Goal: Task Accomplishment & Management: Manage account settings

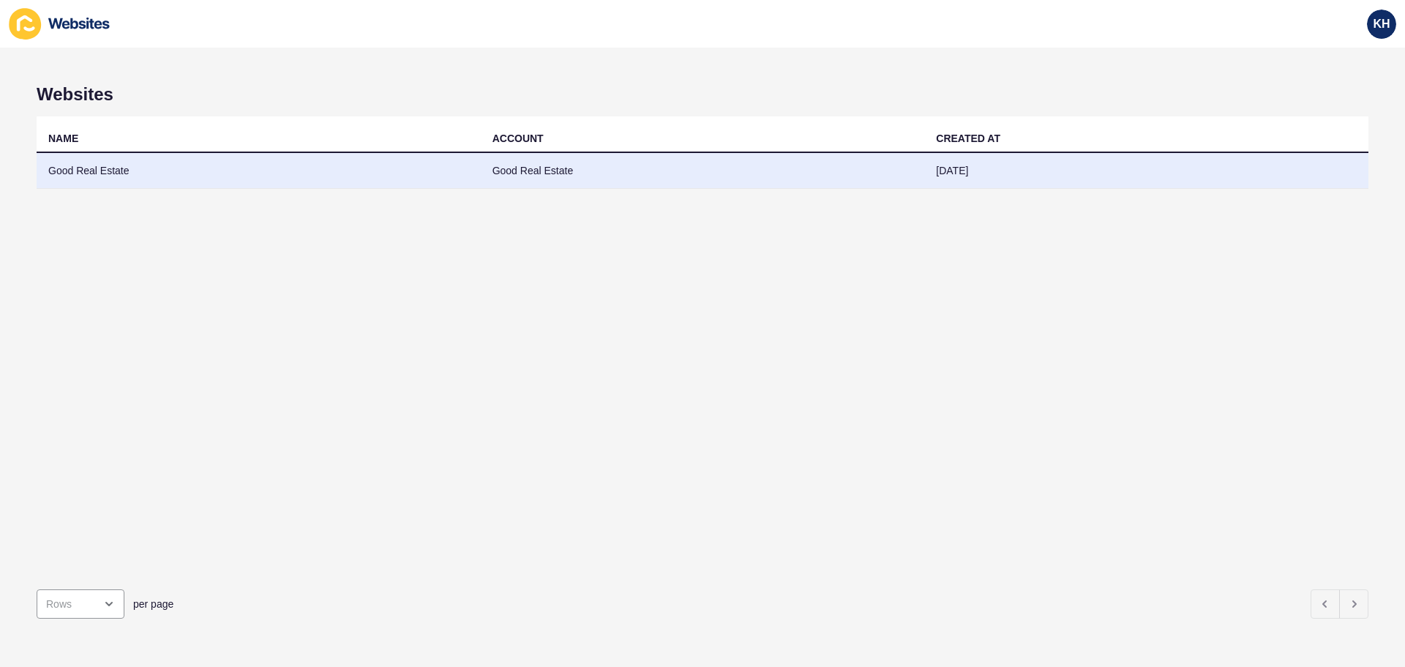
click at [94, 173] on td "Good Real Estate" at bounding box center [259, 171] width 444 height 36
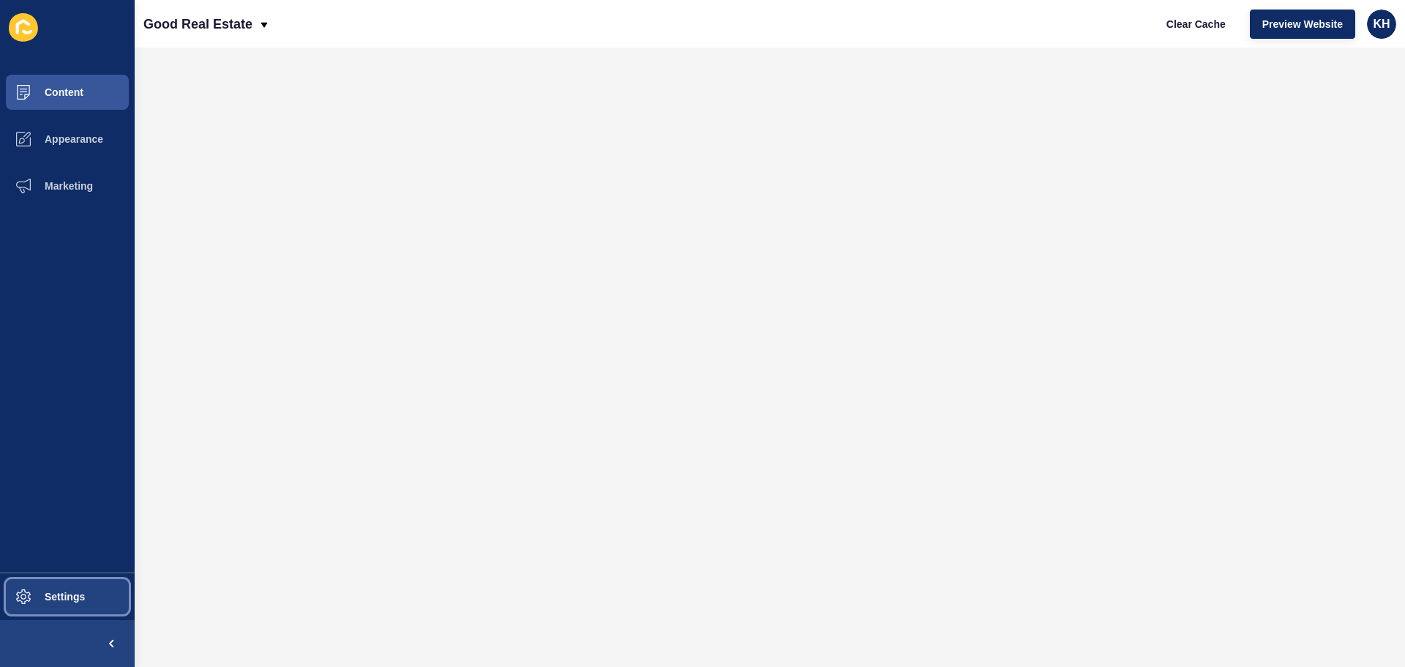
click at [62, 603] on button "Settings" at bounding box center [67, 596] width 135 height 47
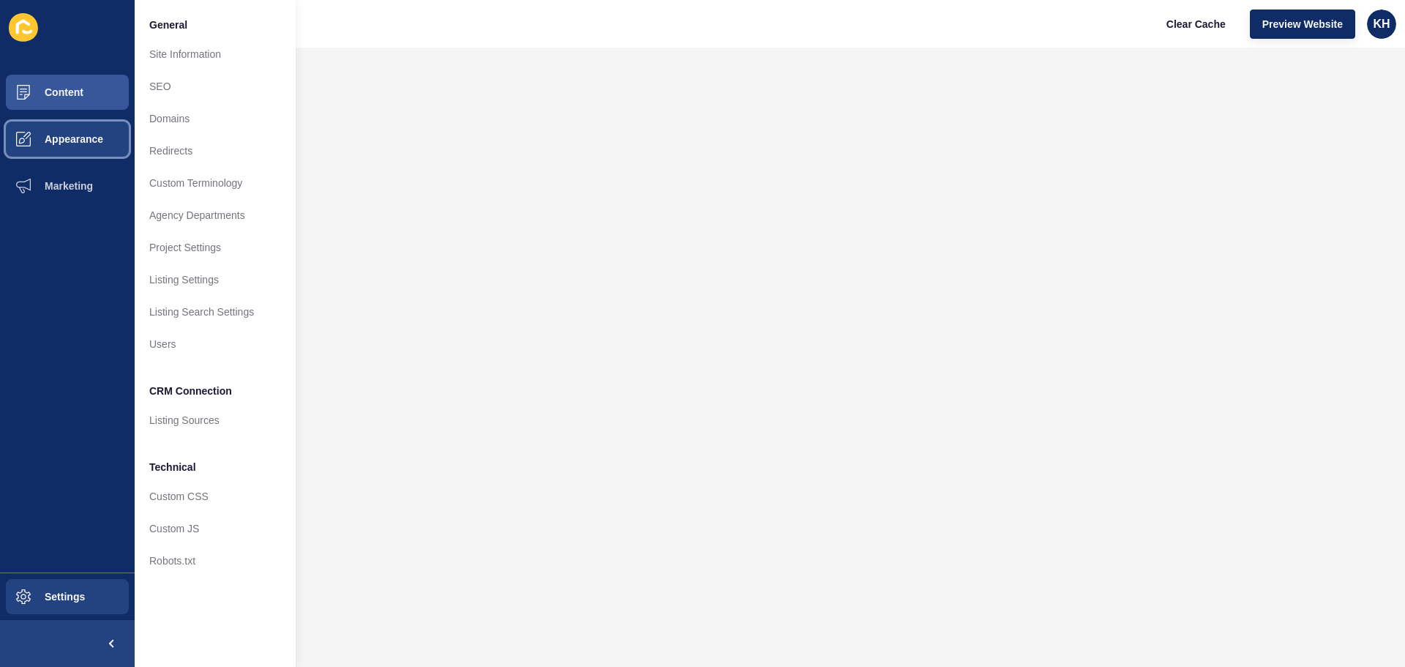
click at [68, 143] on span "Appearance" at bounding box center [50, 139] width 105 height 12
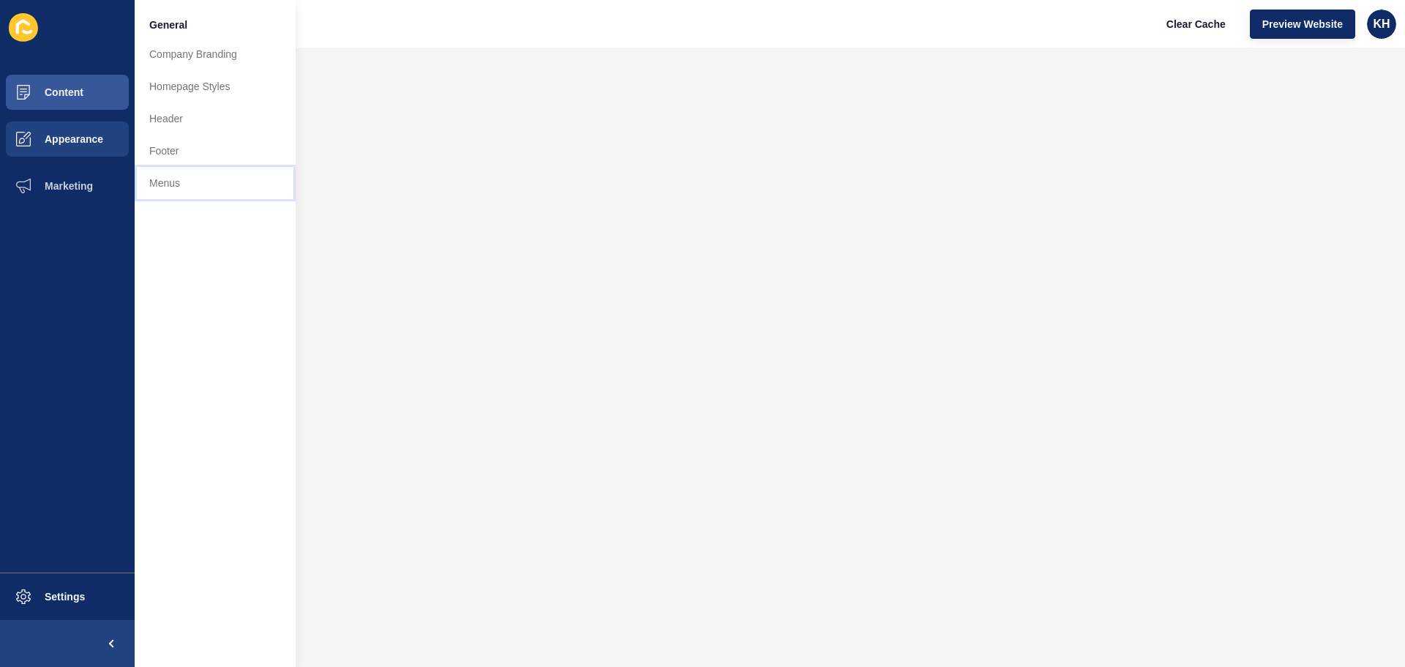
click at [170, 180] on link "Menus" at bounding box center [215, 183] width 161 height 32
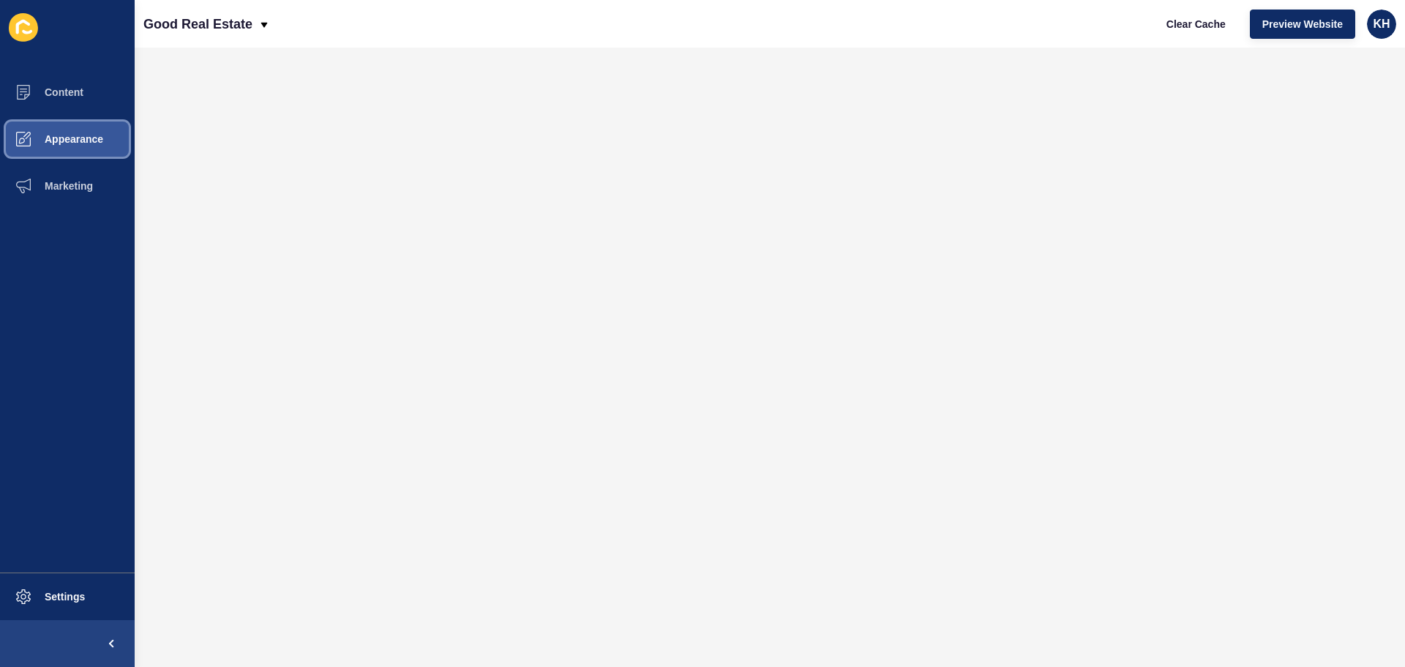
click at [61, 140] on span "Appearance" at bounding box center [50, 139] width 105 height 12
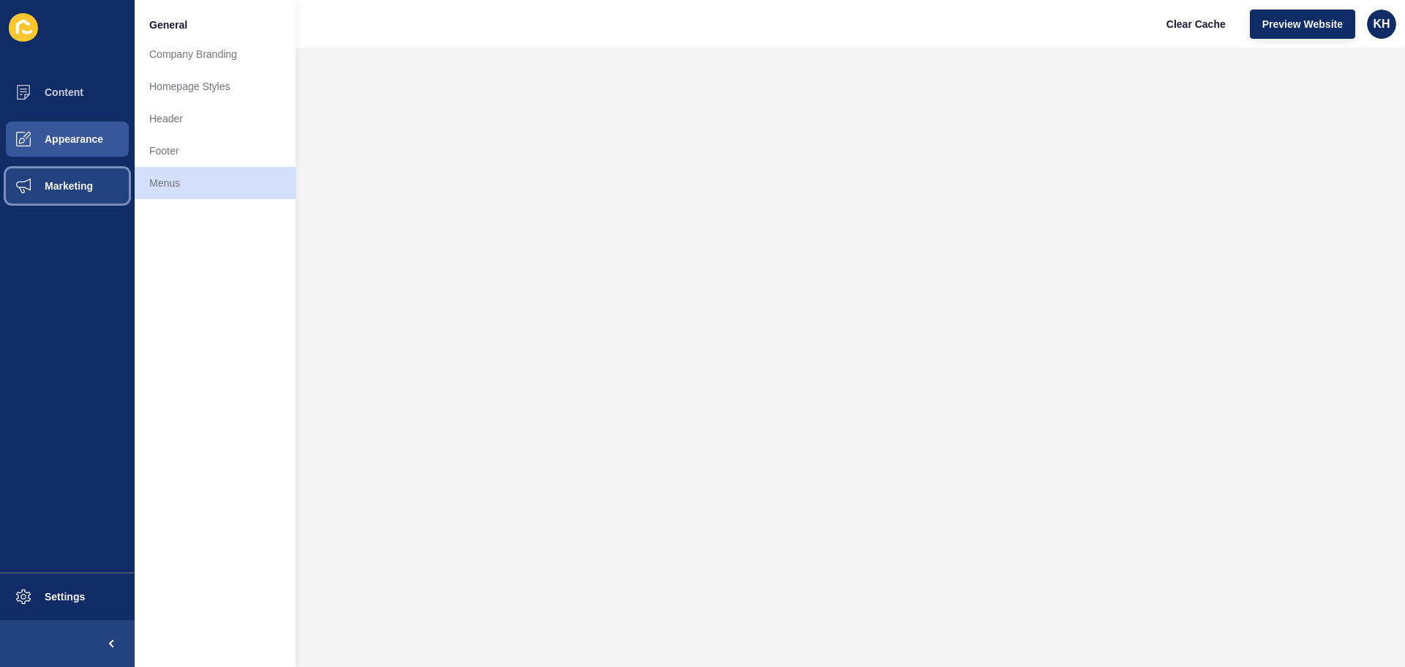
click at [74, 187] on span "Marketing" at bounding box center [45, 186] width 95 height 12
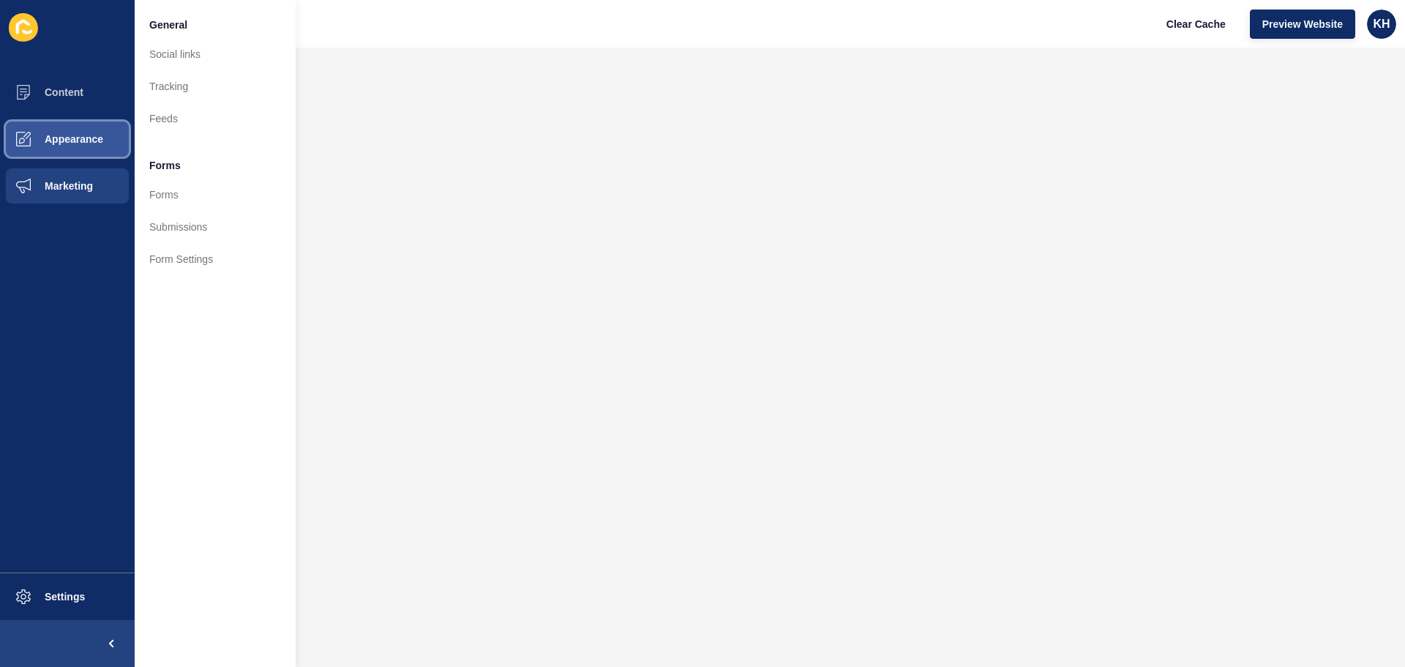
click at [68, 135] on span "Appearance" at bounding box center [50, 139] width 105 height 12
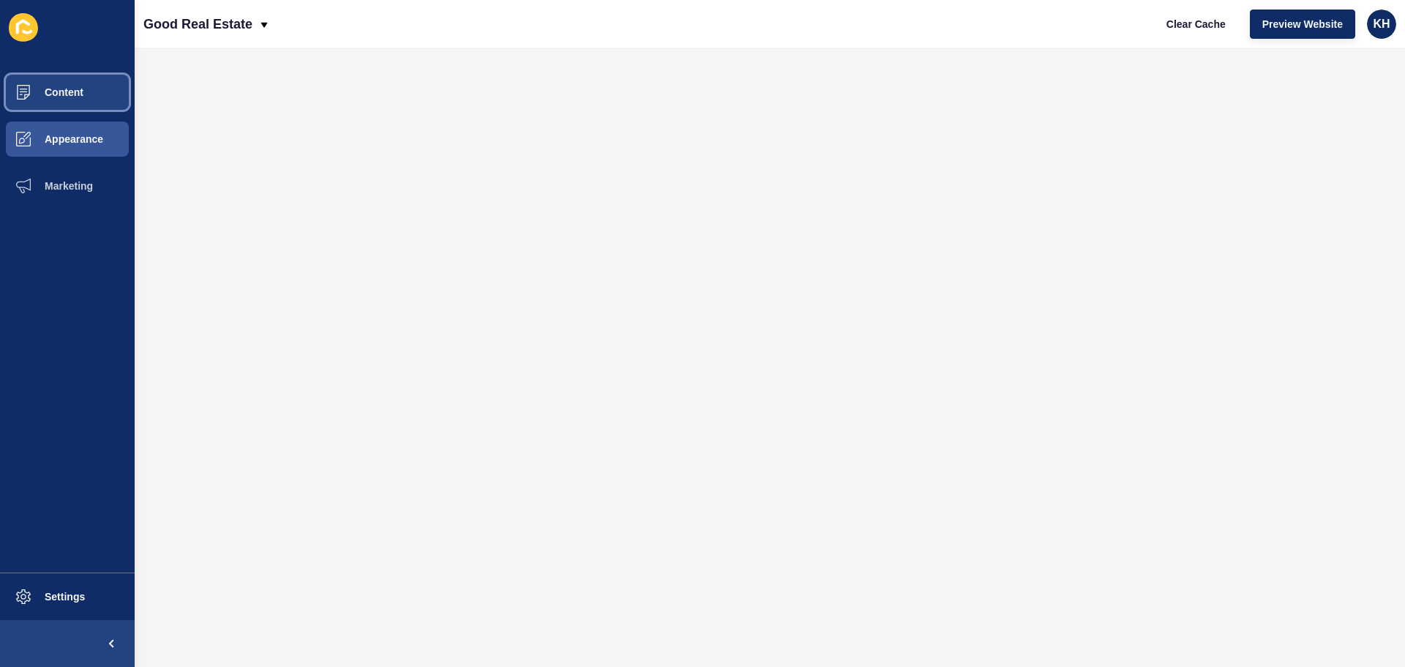
click at [69, 92] on span "Content" at bounding box center [41, 92] width 86 height 12
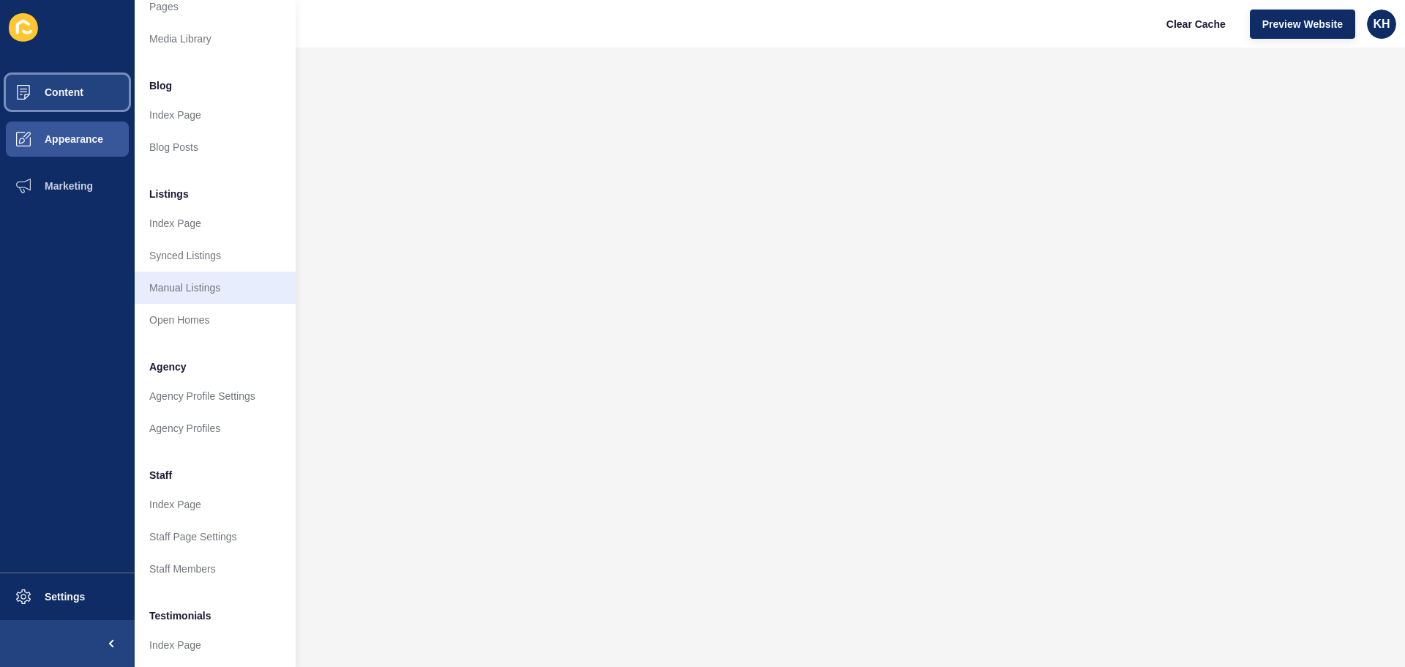
scroll to position [73, 0]
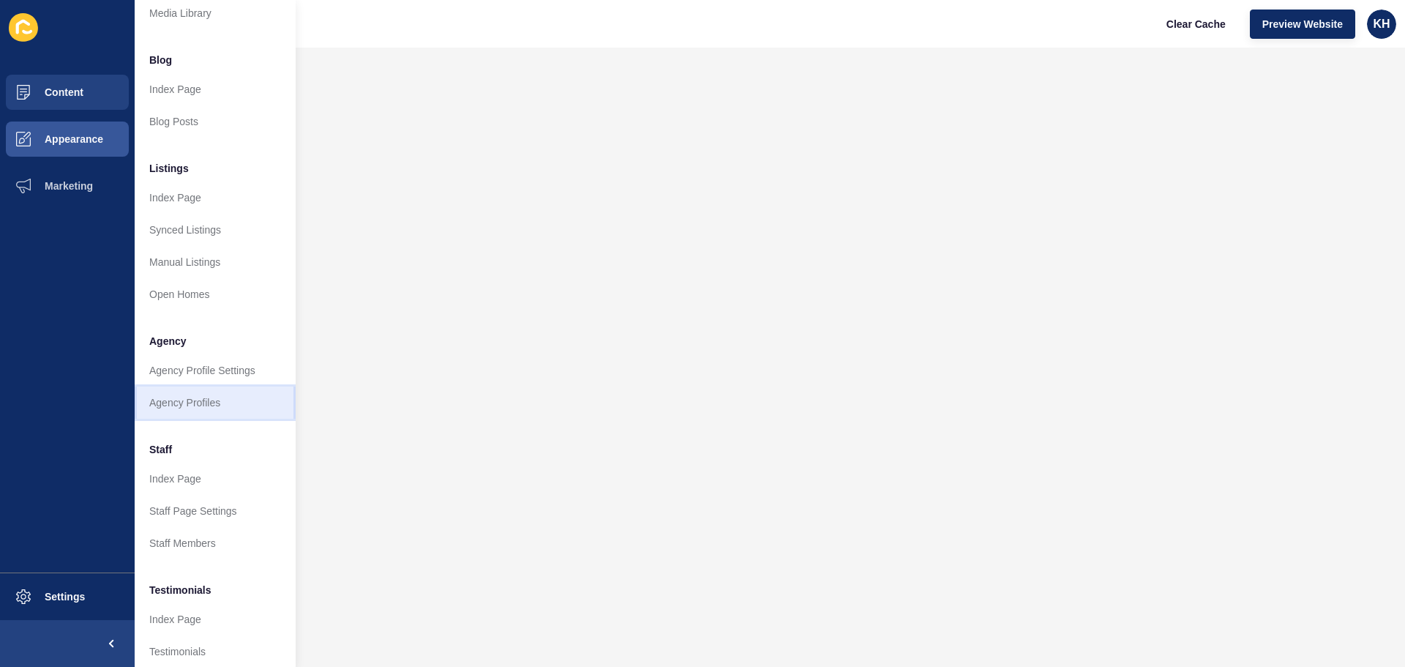
click at [175, 404] on link "Agency Profiles" at bounding box center [215, 402] width 161 height 32
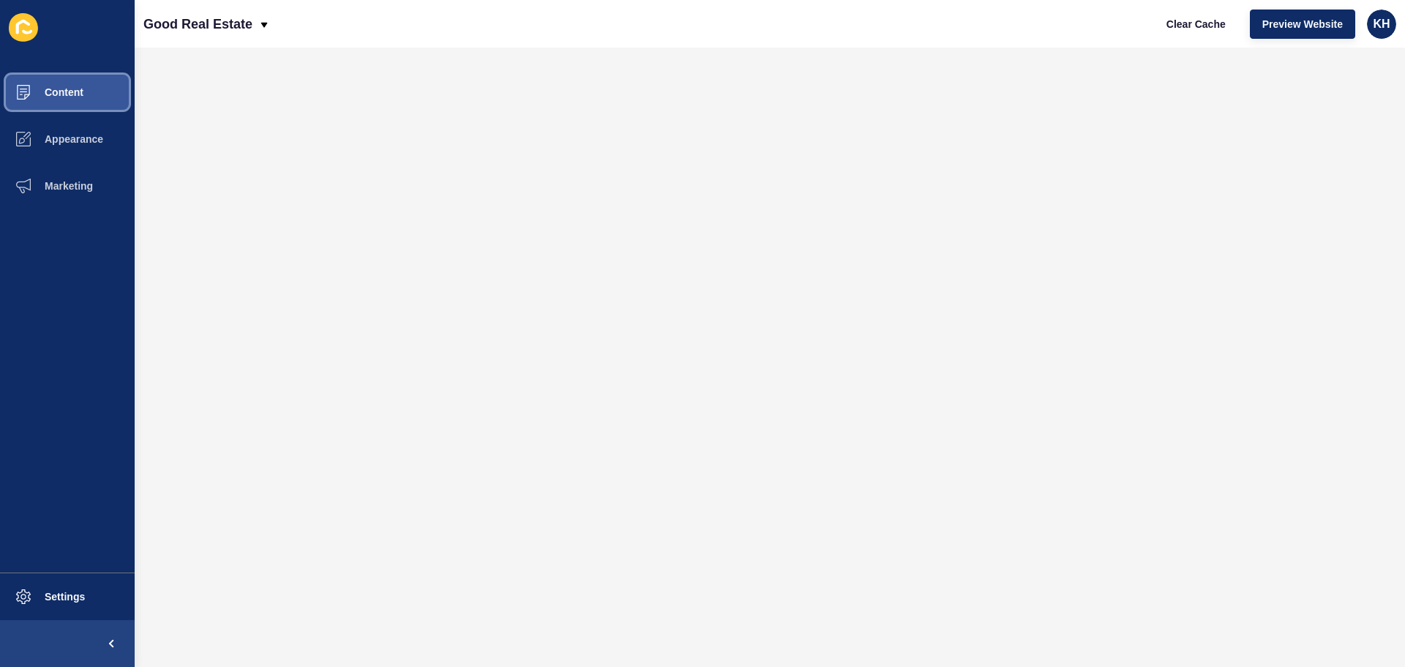
click at [57, 91] on span "Content" at bounding box center [41, 92] width 86 height 12
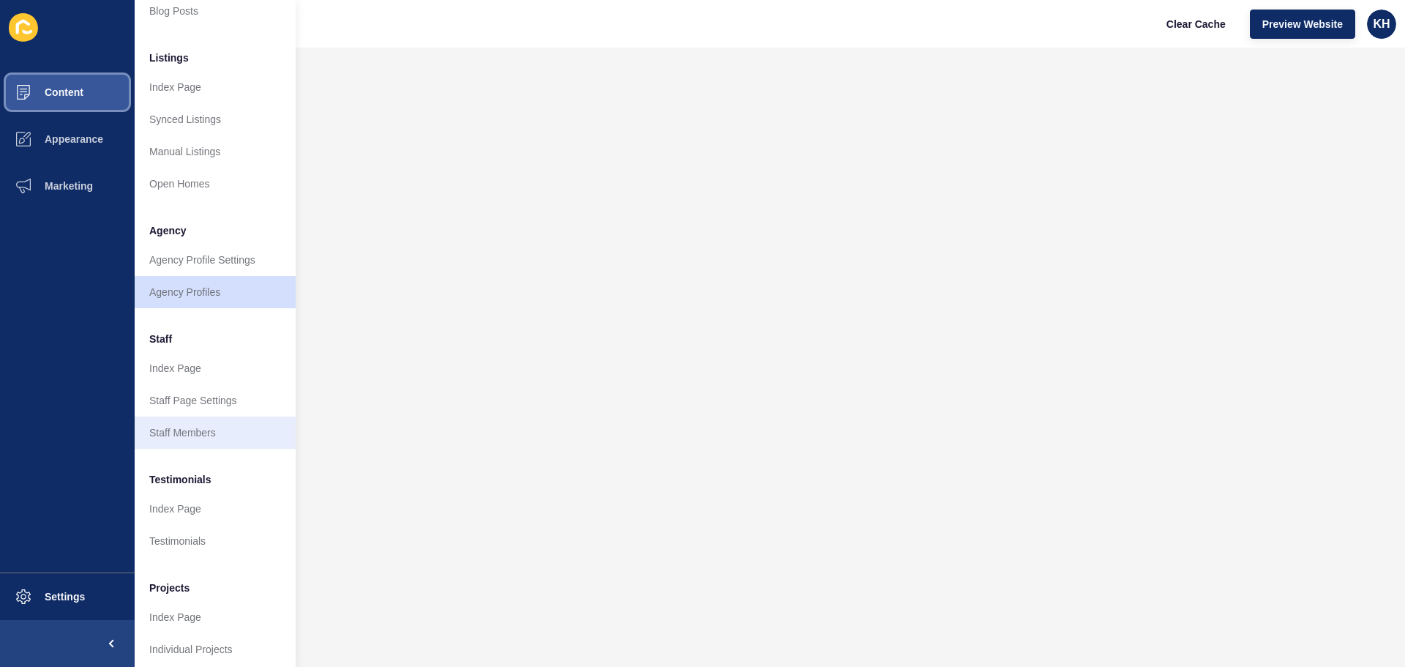
scroll to position [202, 0]
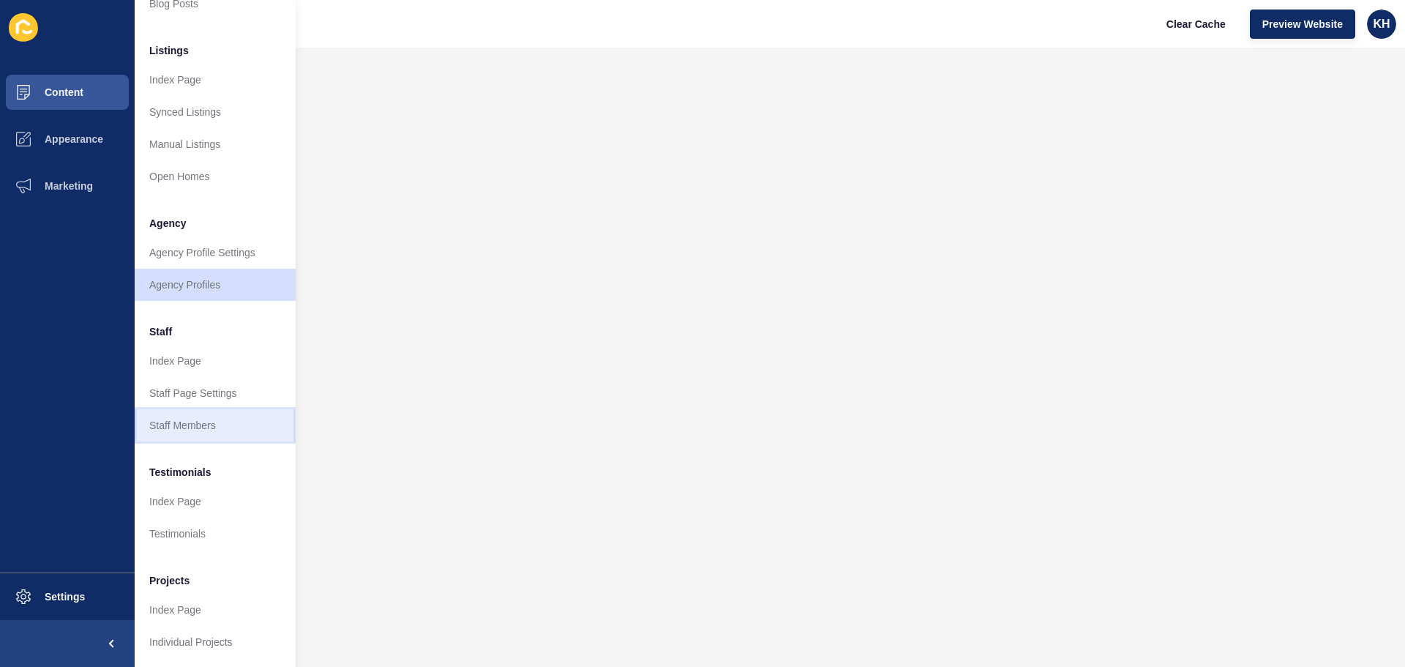
click at [181, 410] on link "Staff Members" at bounding box center [215, 425] width 161 height 32
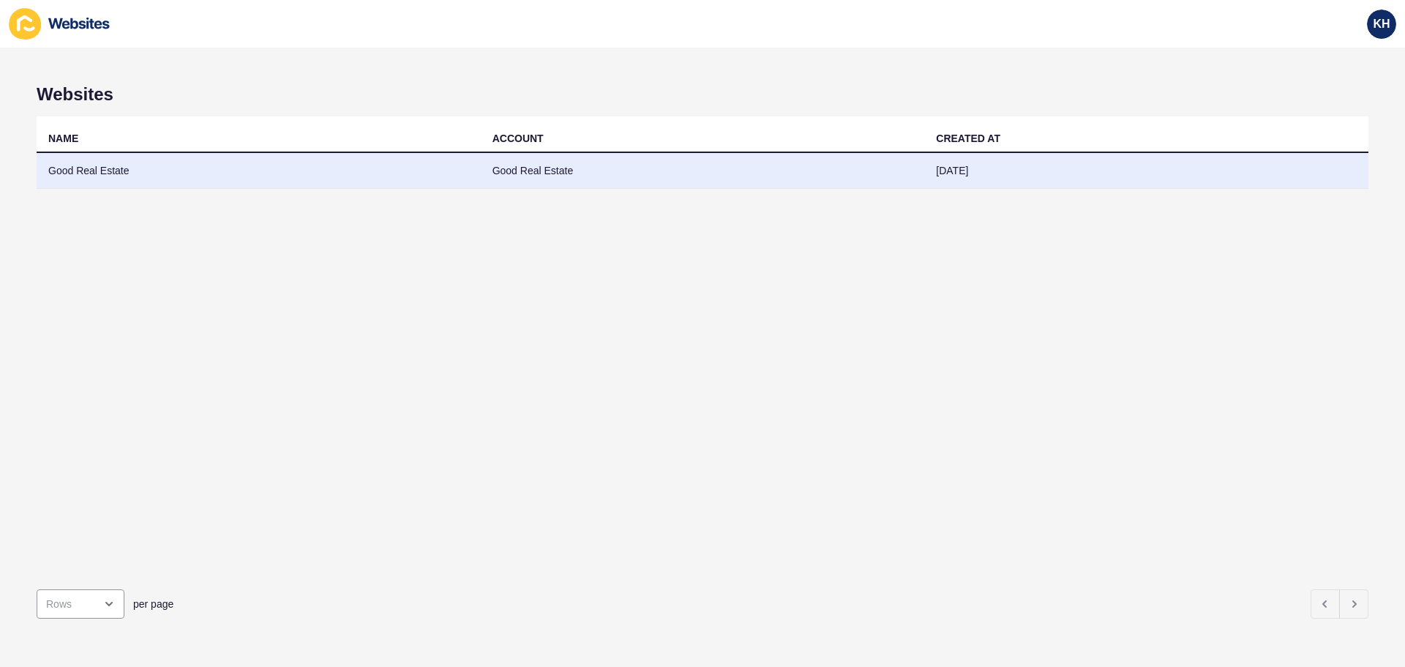
click at [81, 169] on td "Good Real Estate" at bounding box center [259, 171] width 444 height 36
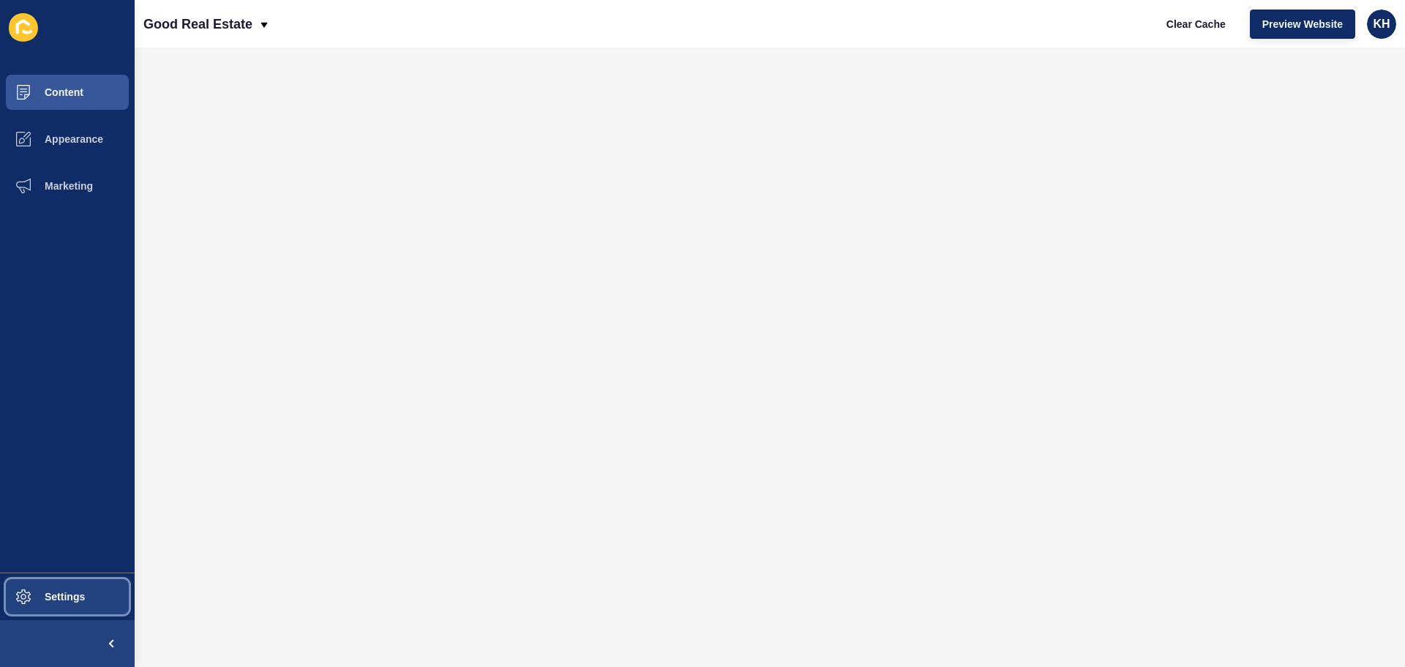
click at [67, 596] on span "Settings" at bounding box center [41, 597] width 87 height 12
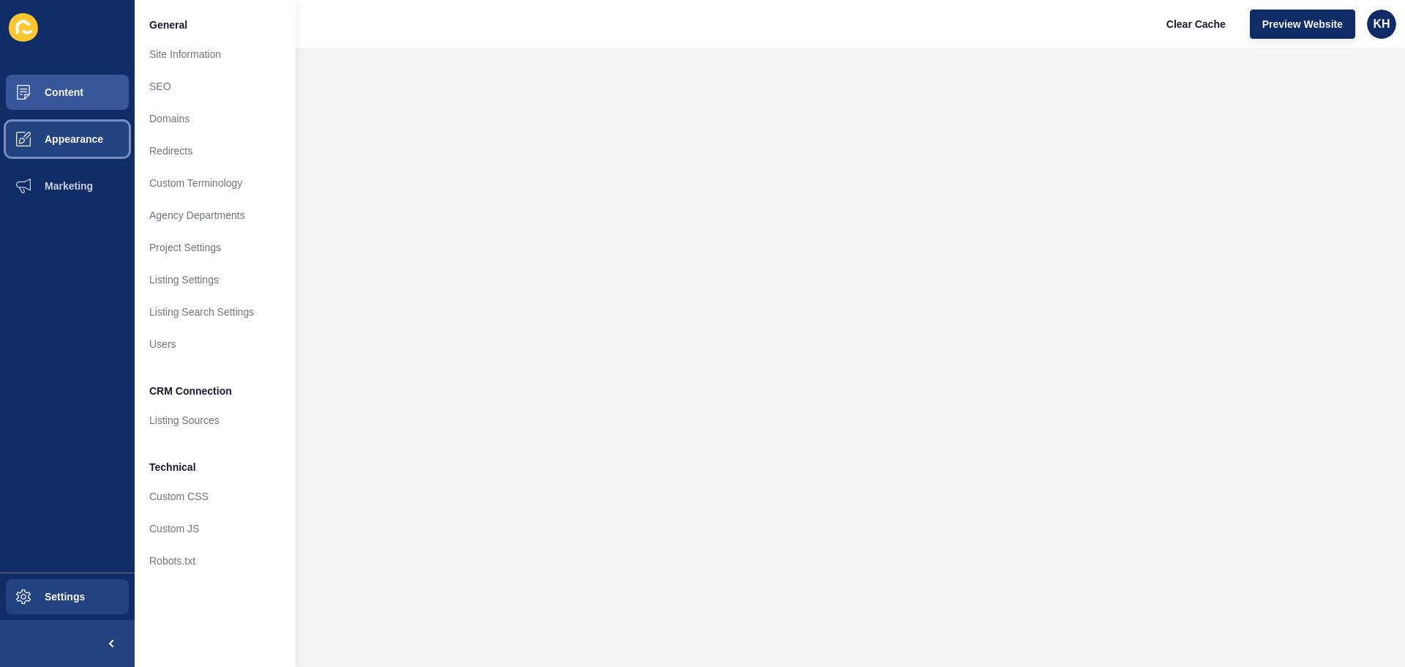
click at [71, 138] on span "Appearance" at bounding box center [50, 139] width 105 height 12
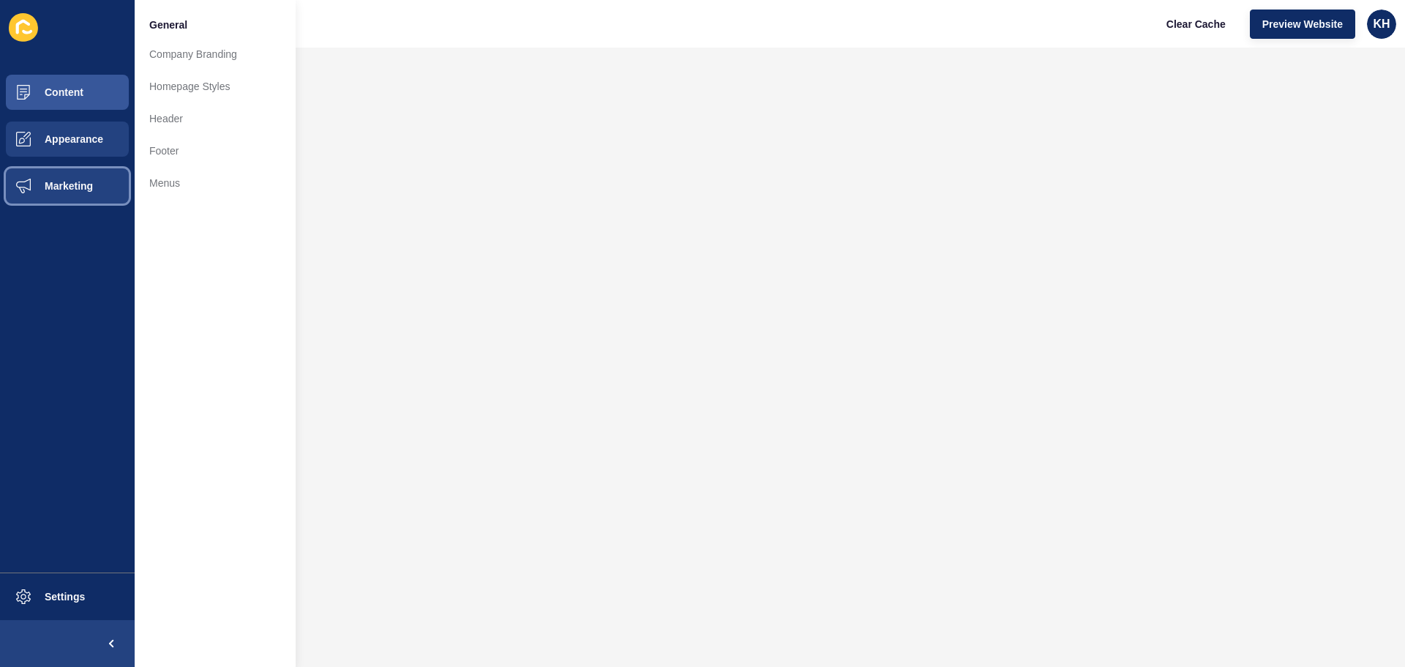
click at [76, 189] on span "Marketing" at bounding box center [45, 186] width 95 height 12
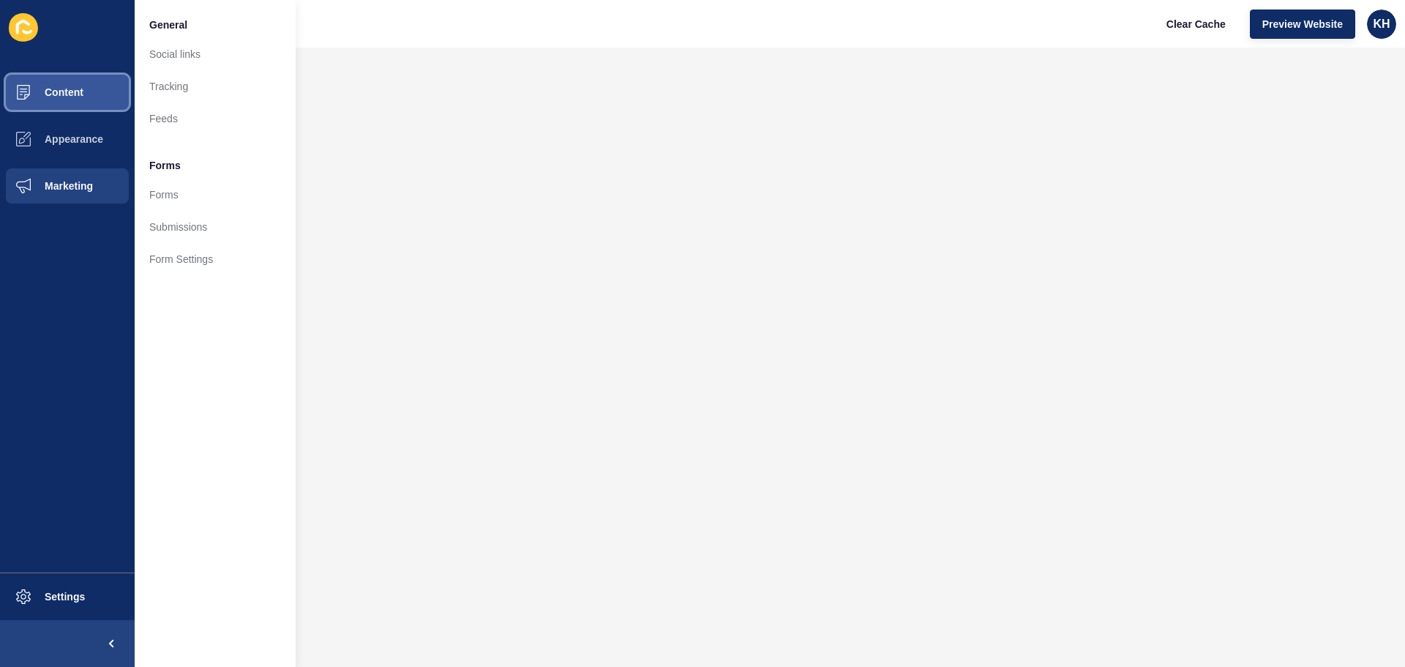
click at [64, 92] on span "Content" at bounding box center [41, 92] width 86 height 12
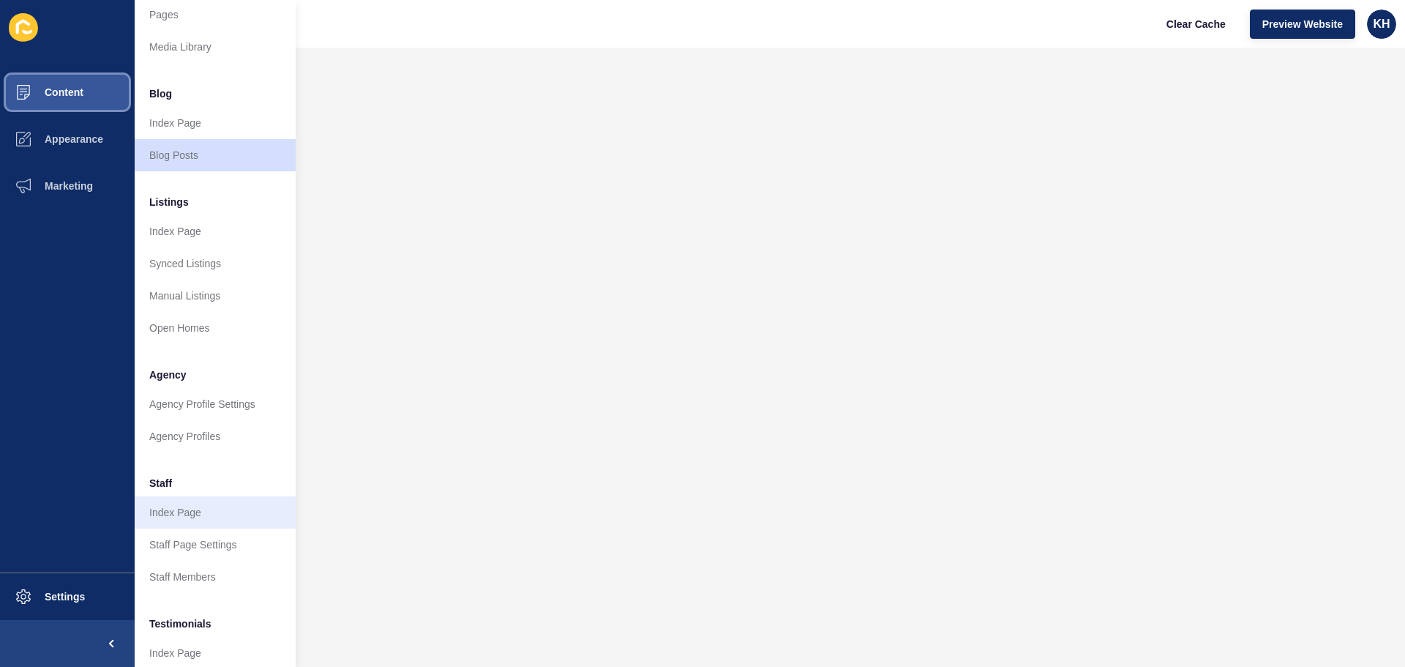
scroll to position [73, 0]
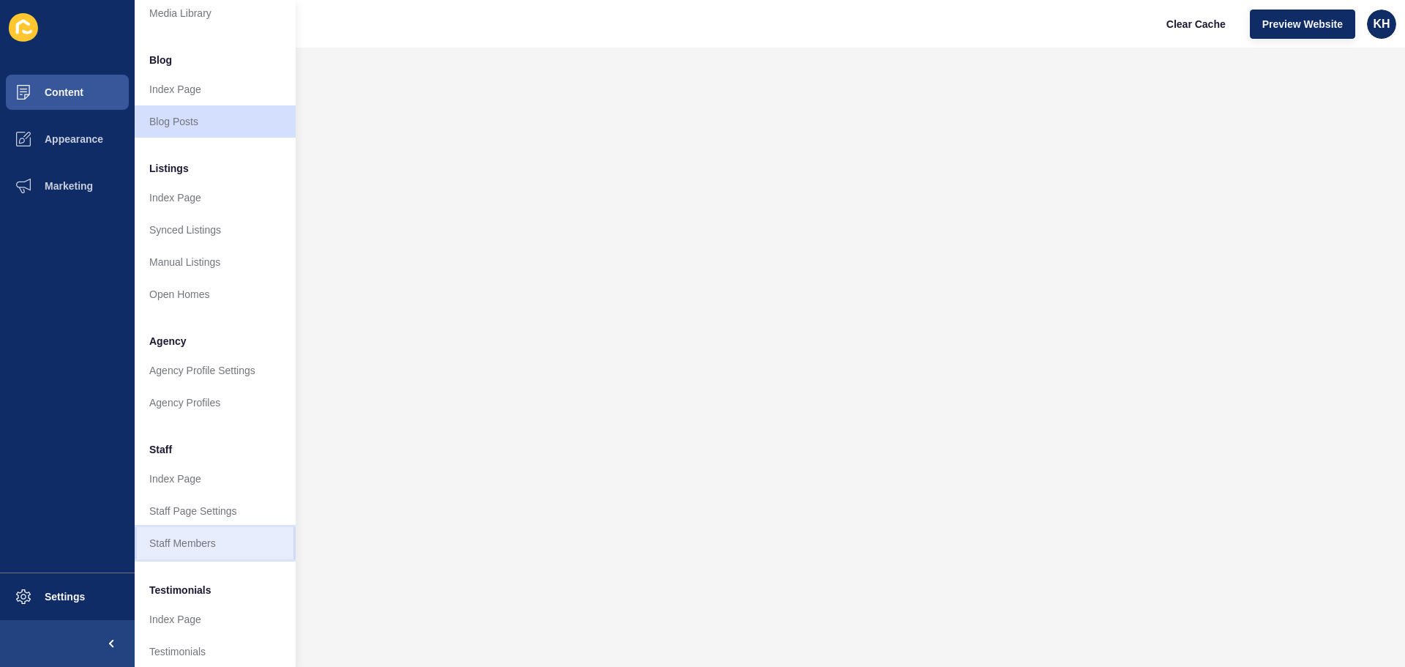
click at [185, 546] on link "Staff Members" at bounding box center [215, 543] width 161 height 32
